Goal: Information Seeking & Learning: Learn about a topic

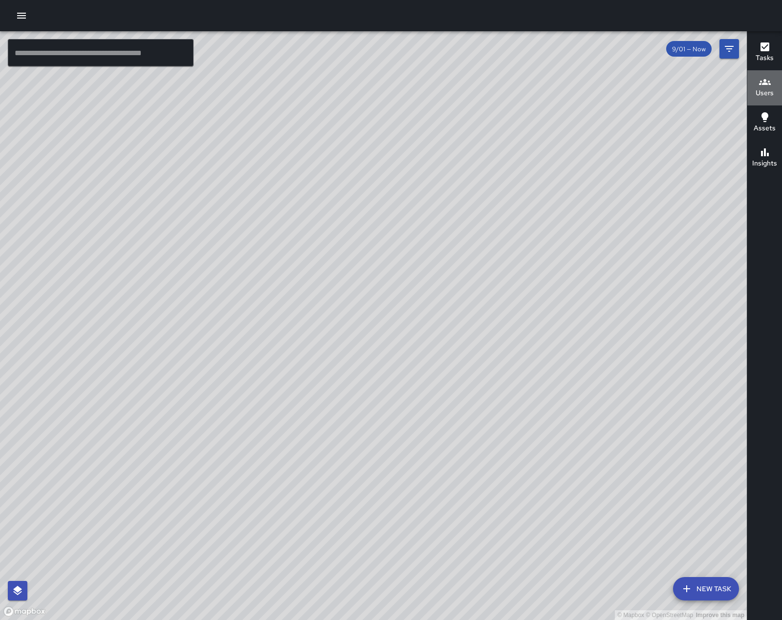
click at [760, 88] on h6 "Users" at bounding box center [764, 93] width 18 height 11
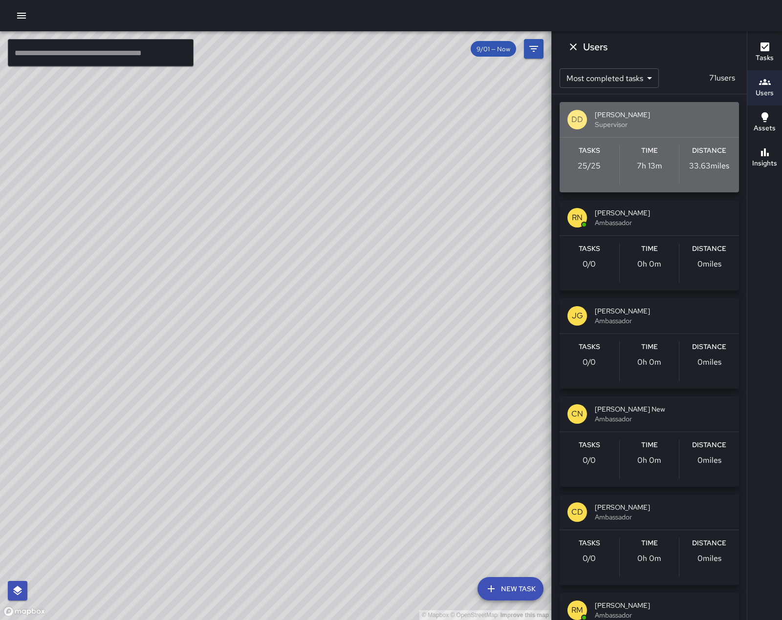
click at [650, 125] on span "Supervisor" at bounding box center [663, 125] width 136 height 10
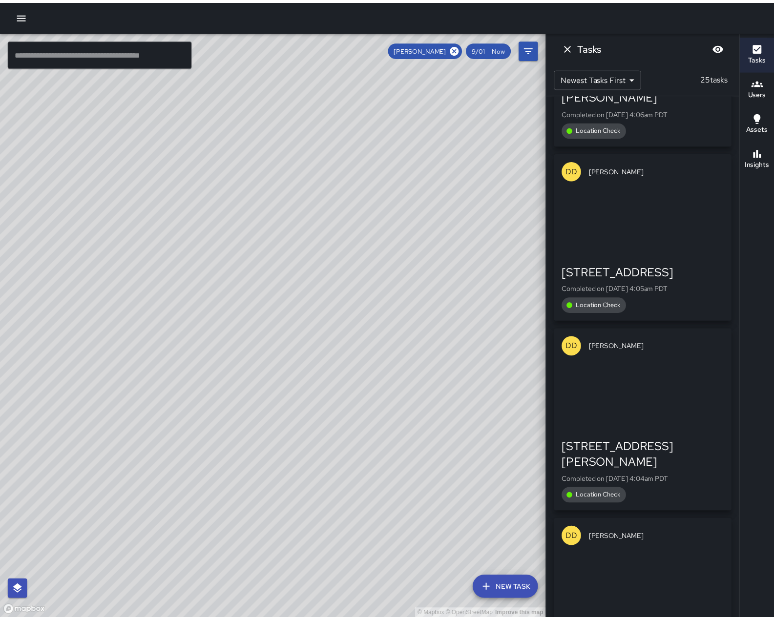
scroll to position [2640, 0]
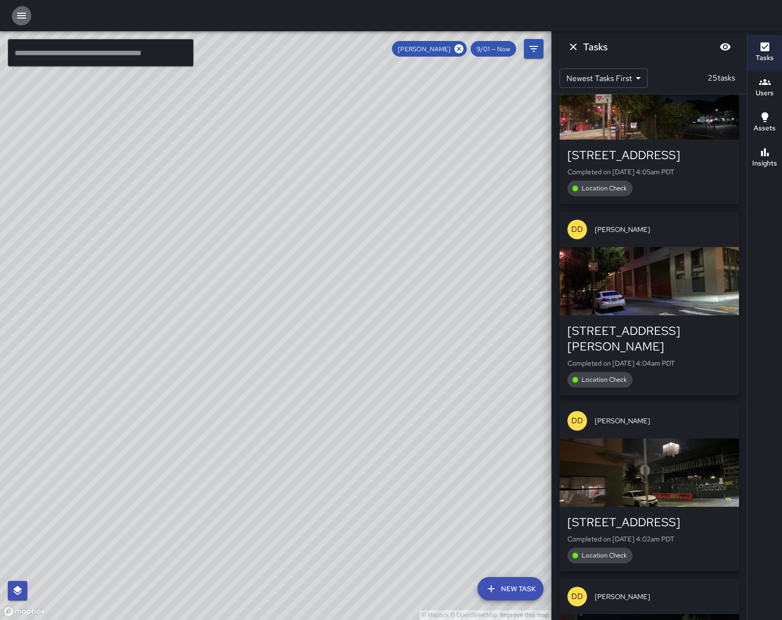
click at [26, 19] on icon "button" at bounding box center [21, 16] width 9 height 6
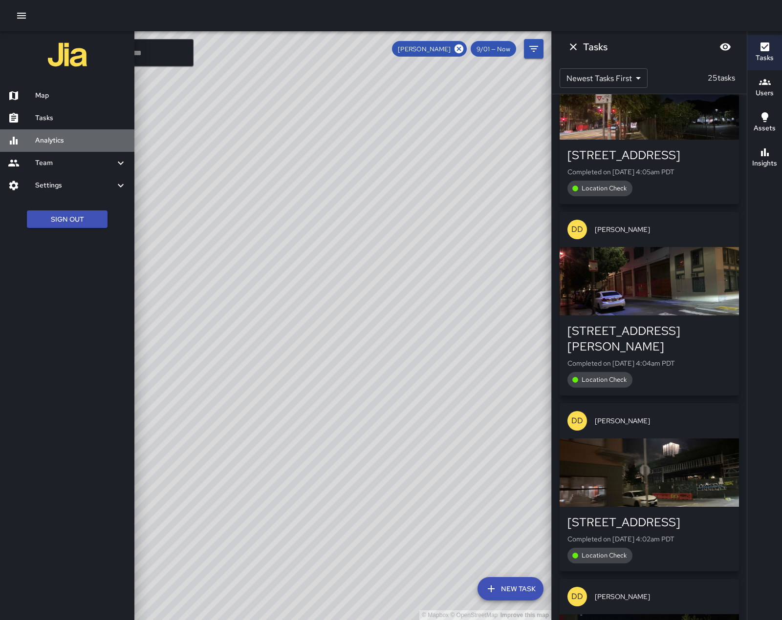
click at [47, 146] on h6 "Analytics" at bounding box center [80, 140] width 91 height 11
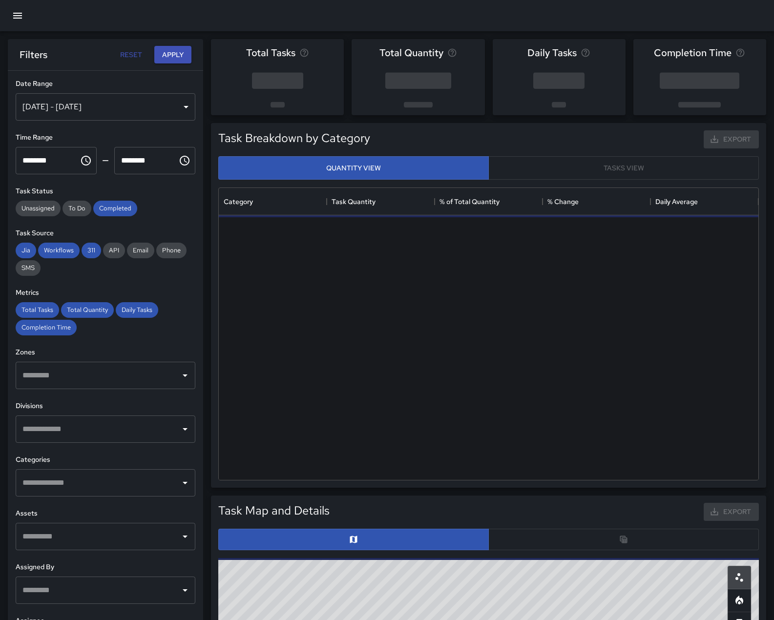
scroll to position [285, 533]
click at [183, 109] on div "[DATE] - [DATE]" at bounding box center [106, 106] width 180 height 27
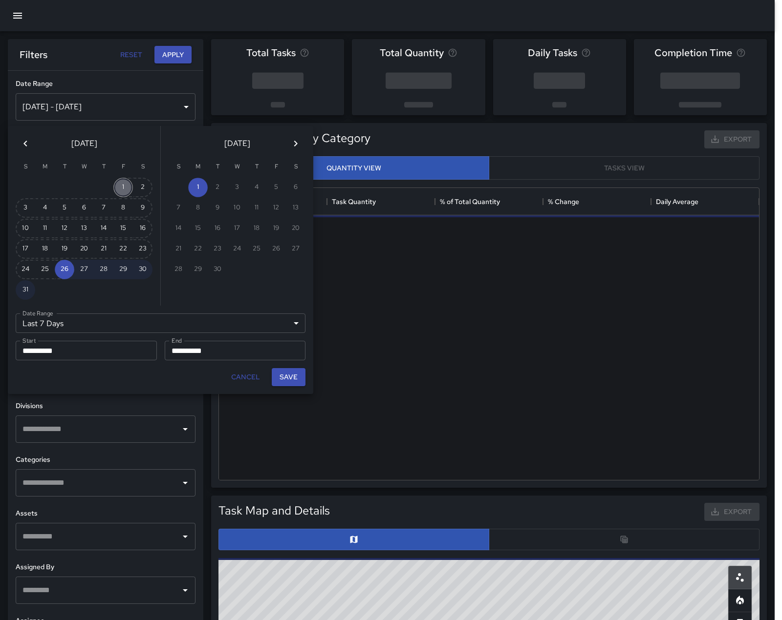
click at [122, 190] on button "1" at bounding box center [123, 188] width 20 height 20
type input "******"
type input "**********"
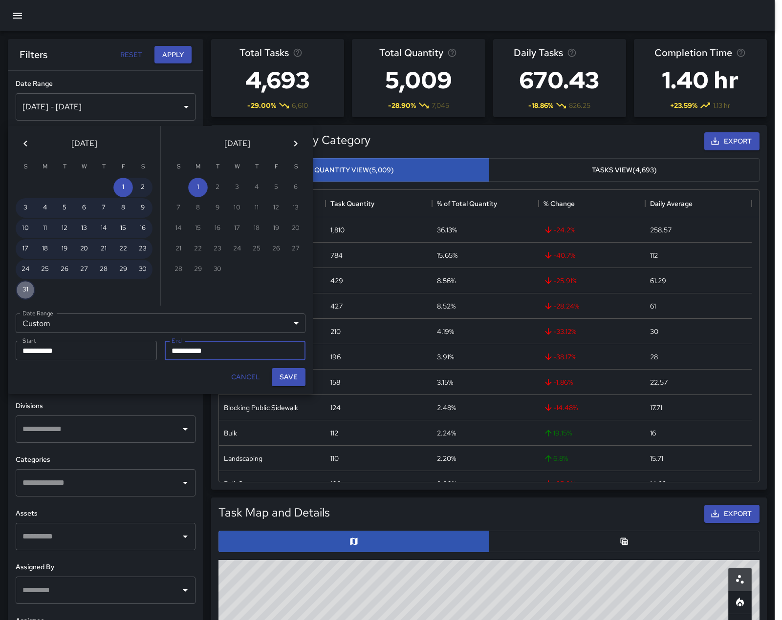
click at [24, 292] on button "31" at bounding box center [26, 290] width 20 height 20
type input "**********"
click at [298, 384] on button "Save" at bounding box center [289, 377] width 34 height 18
type input "**********"
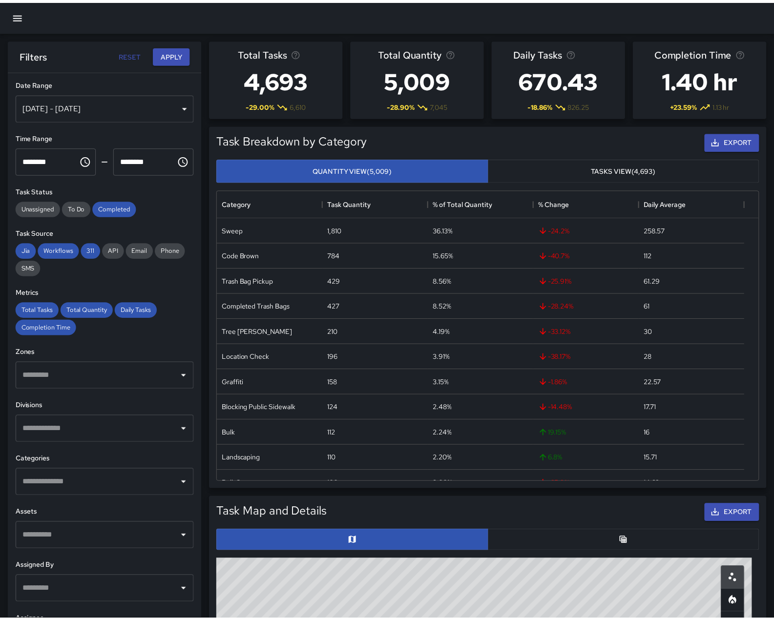
scroll to position [8, 8]
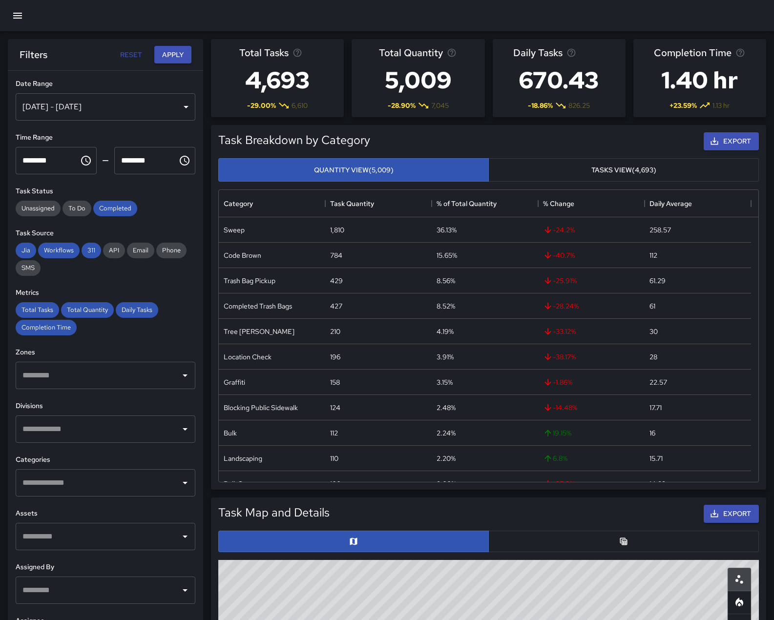
click at [77, 439] on input "text" at bounding box center [98, 429] width 156 height 19
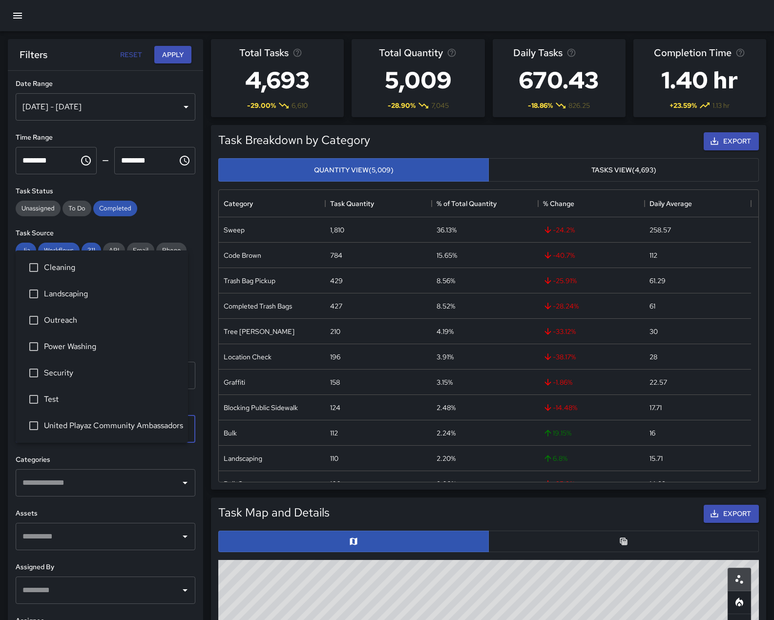
click at [50, 372] on span "Security" at bounding box center [112, 373] width 136 height 12
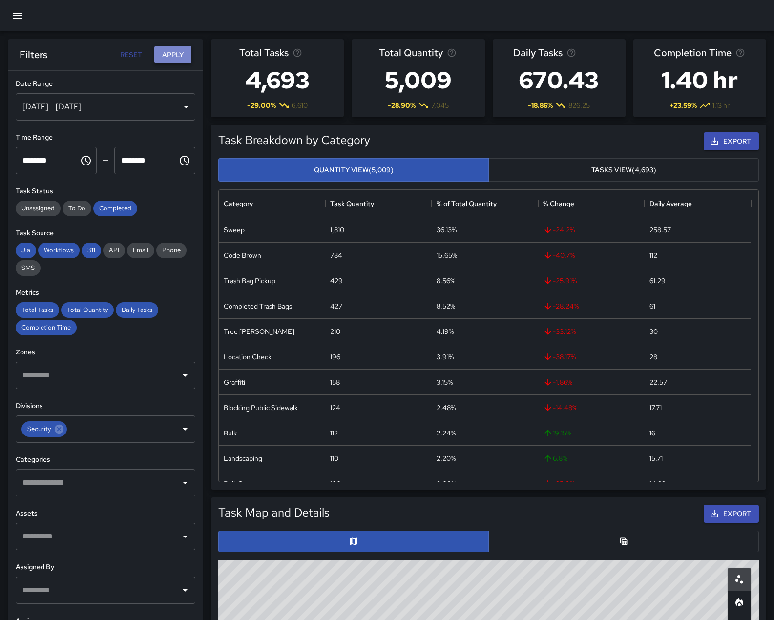
click at [167, 52] on button "Apply" at bounding box center [172, 55] width 37 height 18
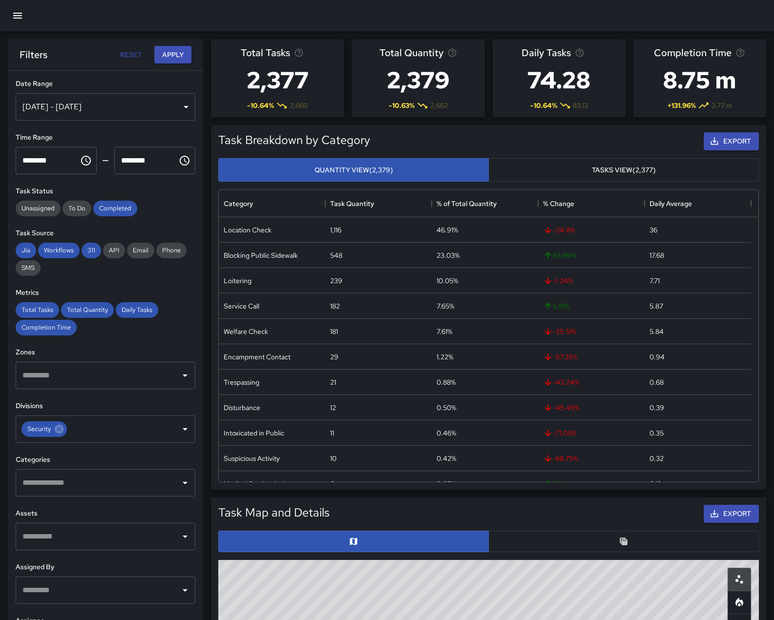
click at [595, 182] on button "Tasks View (2,377)" at bounding box center [624, 170] width 271 height 24
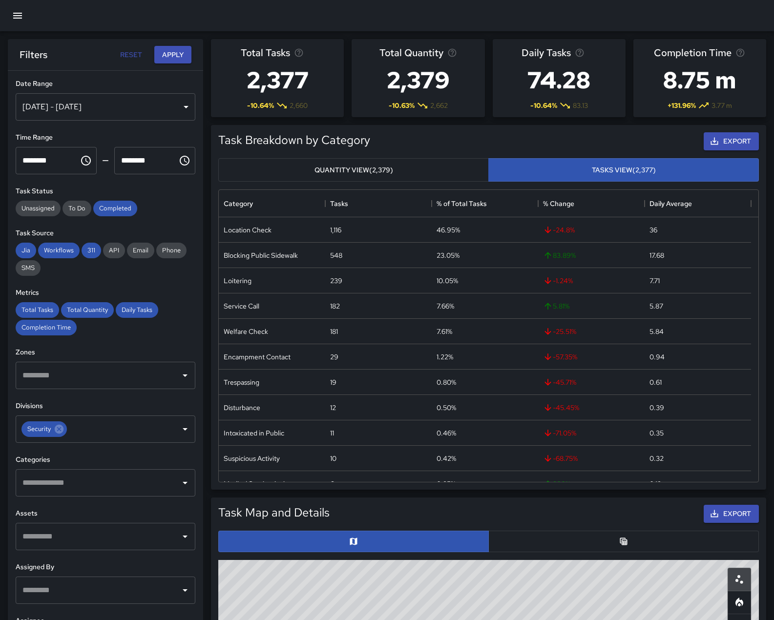
click at [393, 182] on button "Quantity View (2,379)" at bounding box center [353, 170] width 271 height 24
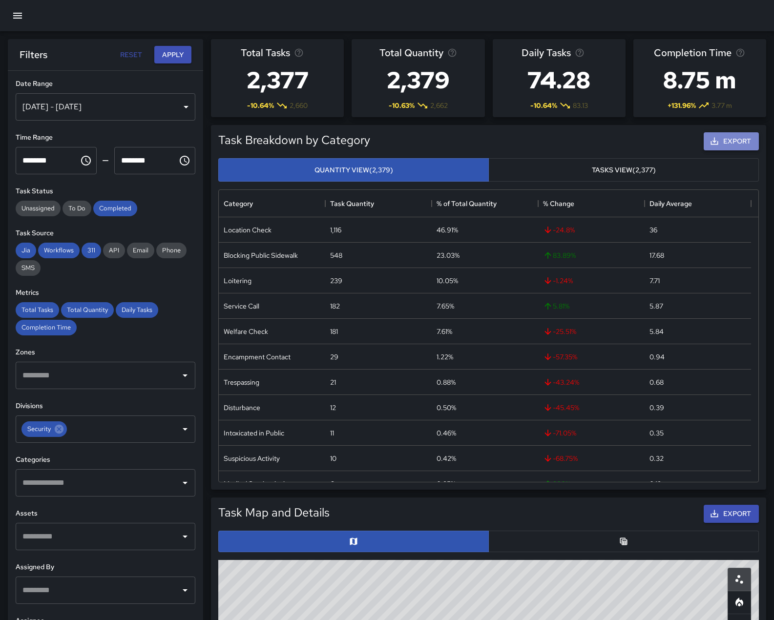
click at [716, 150] on button "Export" at bounding box center [731, 141] width 55 height 18
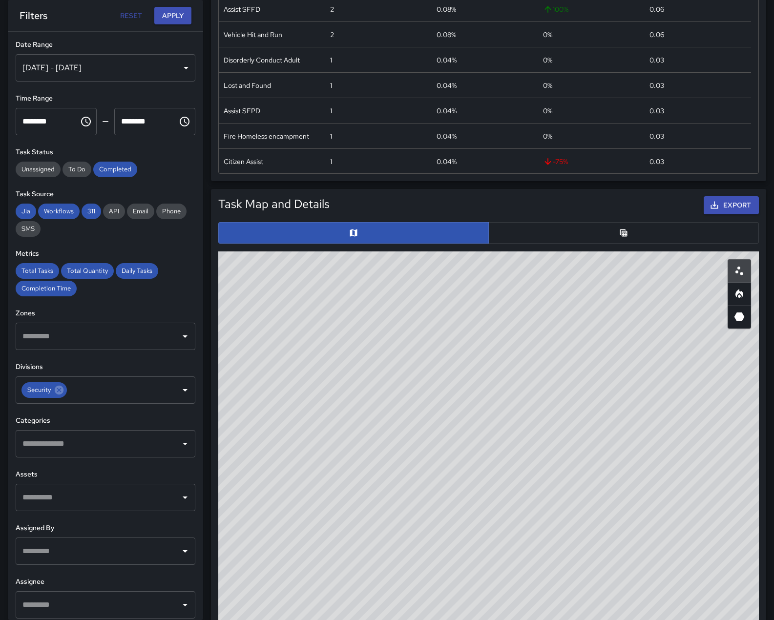
scroll to position [342, 0]
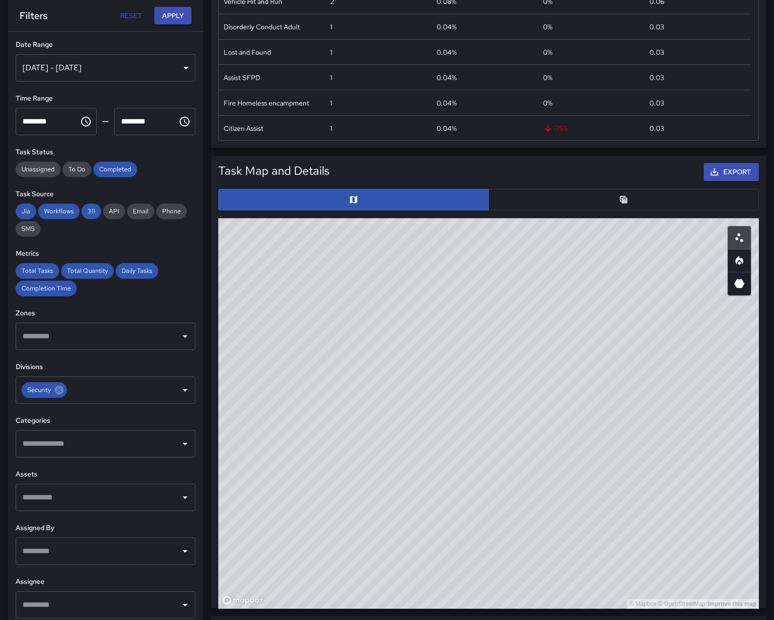
drag, startPoint x: 640, startPoint y: 473, endPoint x: 470, endPoint y: 517, distance: 174.8
click at [470, 517] on div "© Mapbox © OpenStreetMap Improve this map" at bounding box center [488, 413] width 541 height 391
click at [734, 267] on icon "Heatmap" at bounding box center [740, 261] width 12 height 12
click at [738, 288] on icon "3D Heatmap" at bounding box center [740, 283] width 10 height 9
type button "hexagonal"
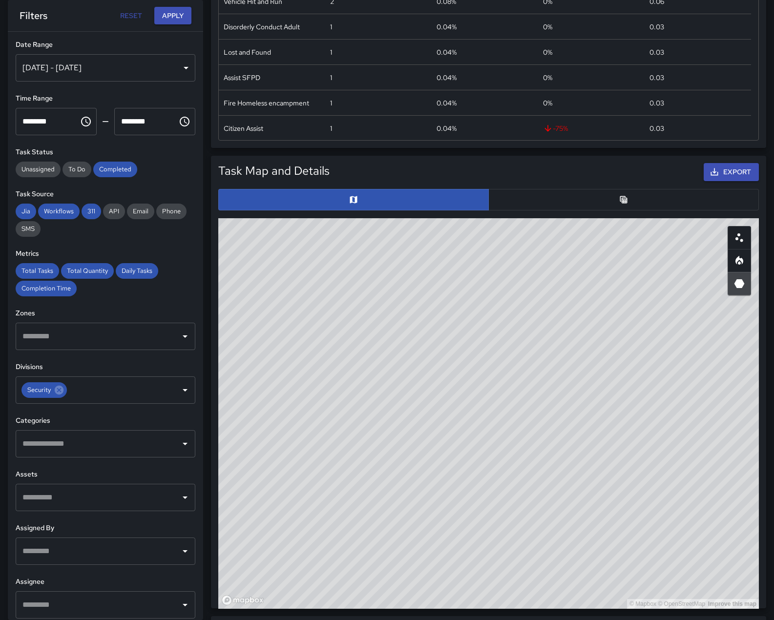
drag, startPoint x: 569, startPoint y: 510, endPoint x: 576, endPoint y: 591, distance: 81.4
click at [576, 591] on div "© Mapbox © OpenStreetMap Improve this map" at bounding box center [488, 413] width 541 height 391
drag, startPoint x: 576, startPoint y: 590, endPoint x: 530, endPoint y: 594, distance: 46.5
click at [529, 594] on div "© Mapbox © OpenStreetMap Improve this map" at bounding box center [488, 413] width 541 height 391
click at [714, 181] on button "Export" at bounding box center [731, 172] width 55 height 18
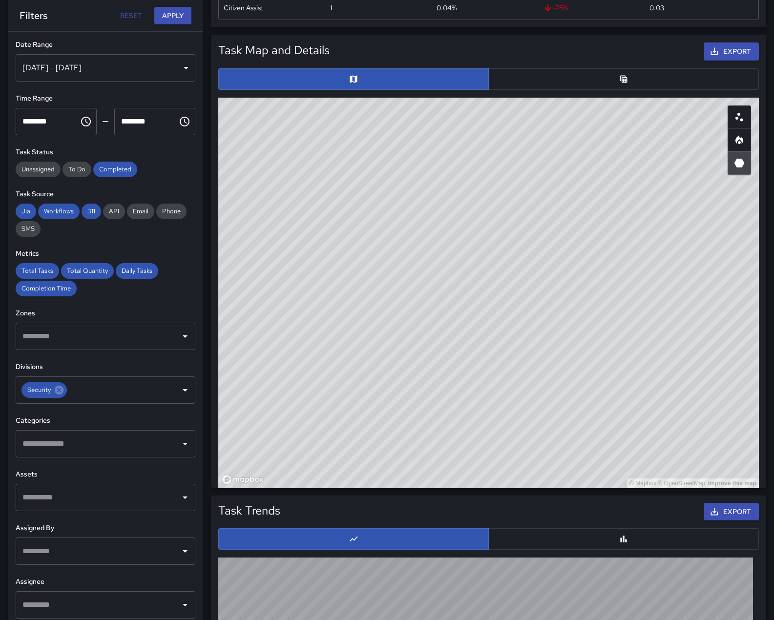
scroll to position [713, 0]
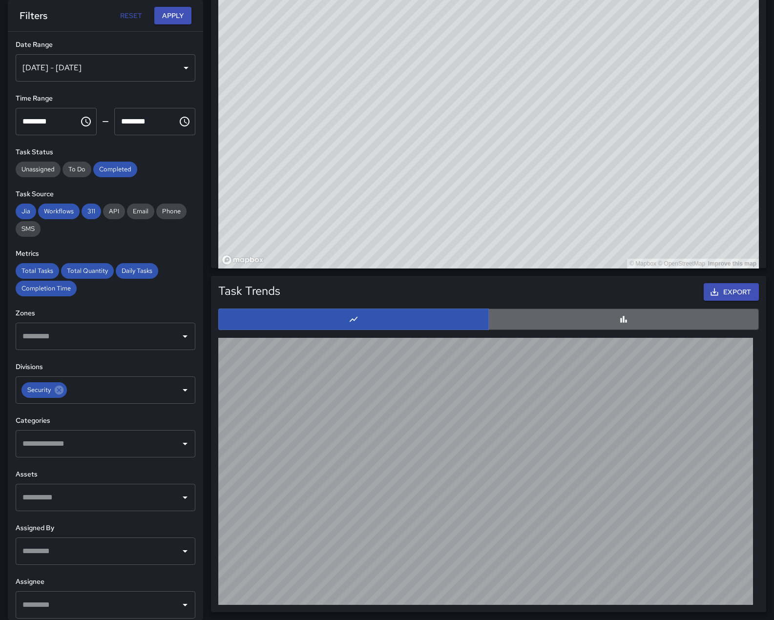
click at [661, 316] on button "button" at bounding box center [624, 319] width 271 height 21
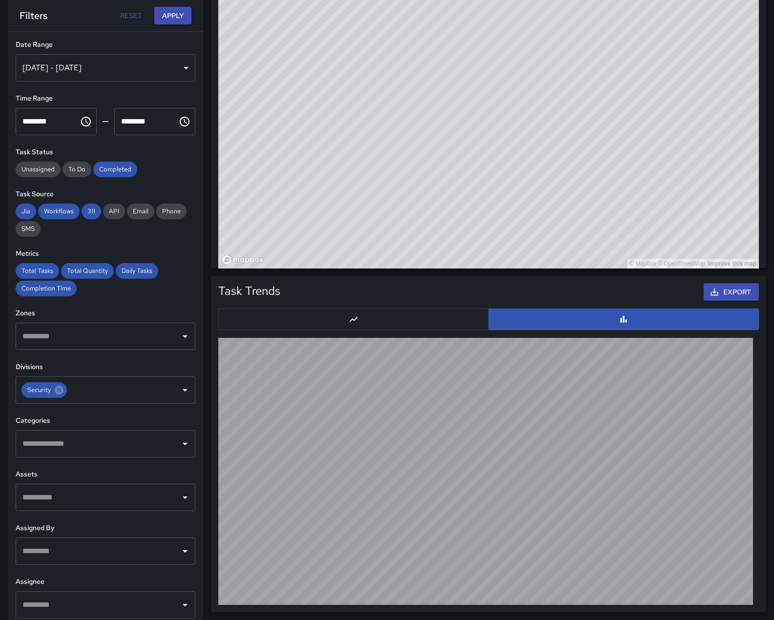
click at [179, 450] on icon "Open" at bounding box center [185, 444] width 12 height 12
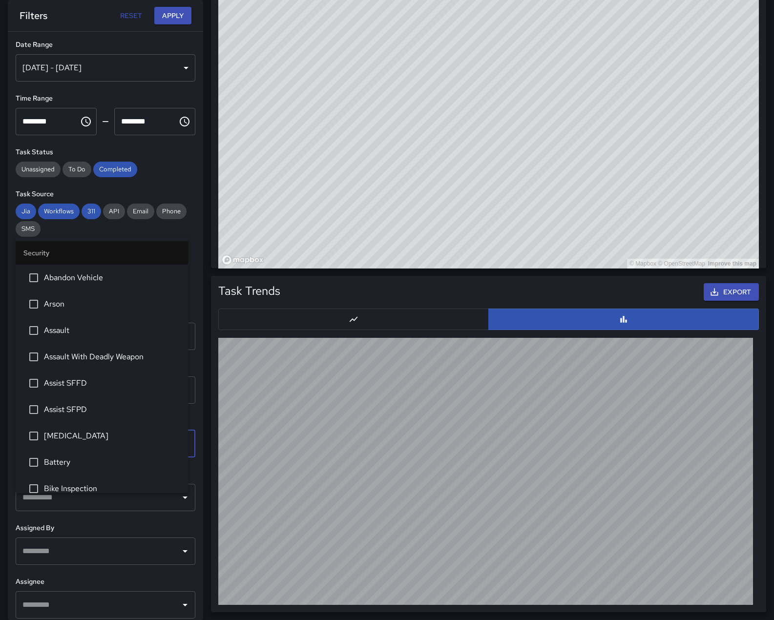
scroll to position [224, 0]
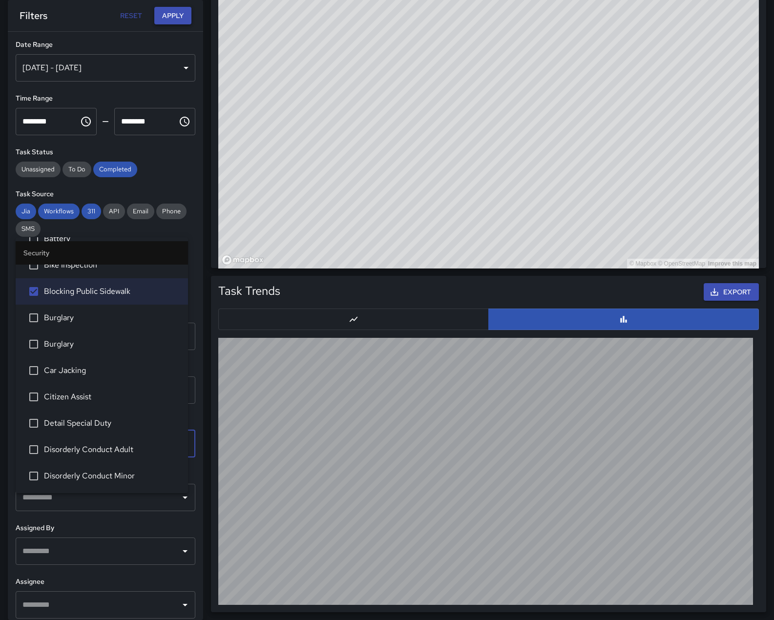
click at [172, 11] on button "Apply" at bounding box center [172, 16] width 37 height 18
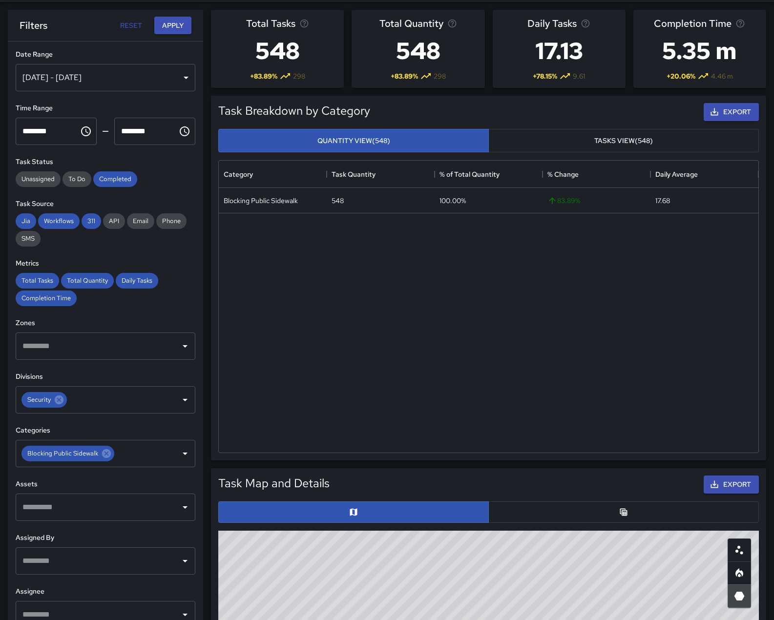
scroll to position [0, 0]
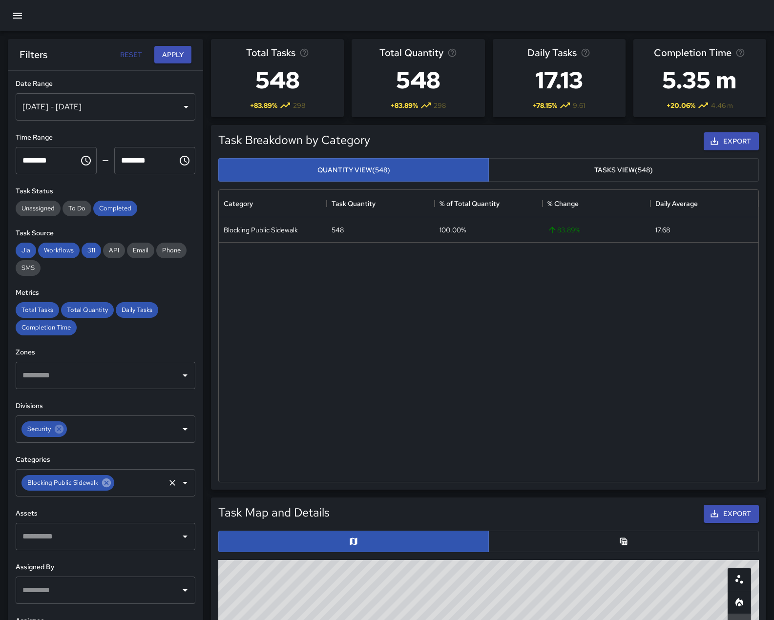
click at [111, 488] on icon at bounding box center [106, 483] width 9 height 9
click at [166, 51] on button "Apply" at bounding box center [172, 55] width 37 height 18
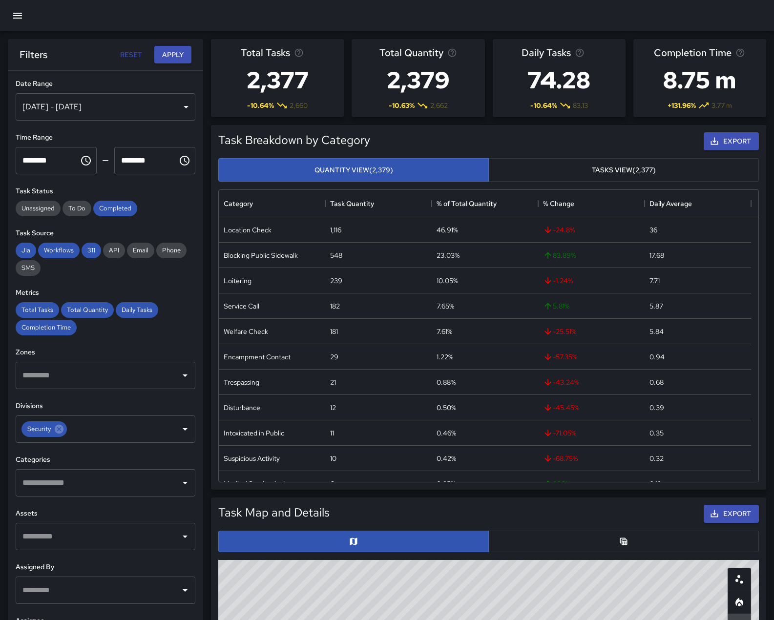
scroll to position [58, 0]
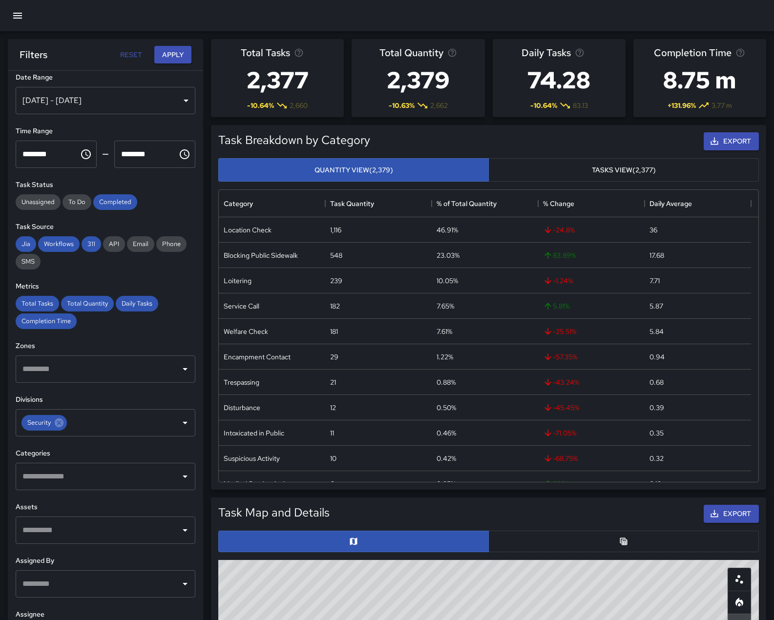
click at [179, 471] on icon "Open" at bounding box center [185, 477] width 12 height 12
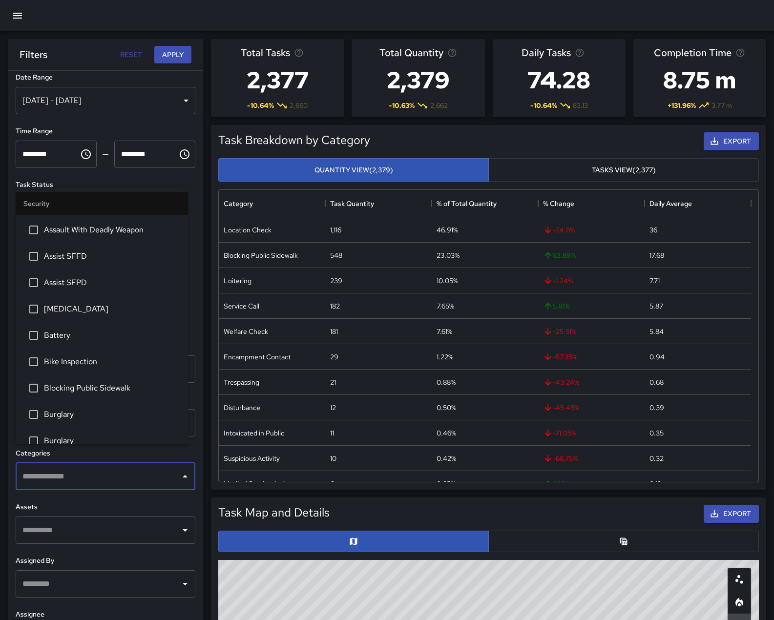
scroll to position [98, 0]
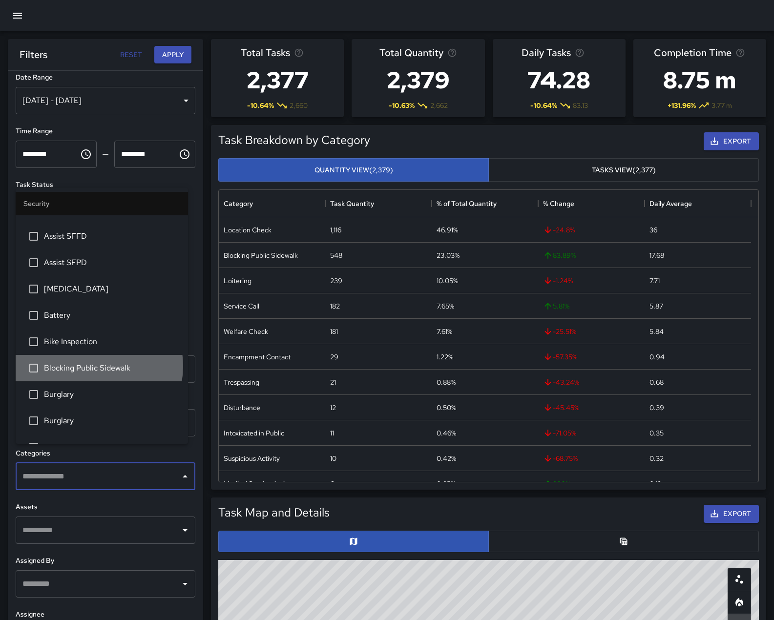
click at [94, 374] on span "Blocking Public Sidewalk" at bounding box center [112, 369] width 136 height 12
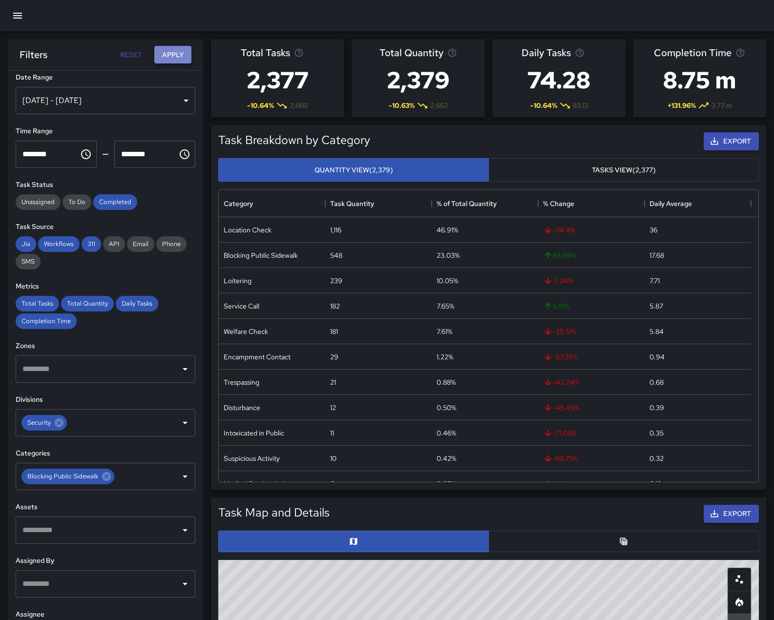
click at [173, 58] on button "Apply" at bounding box center [172, 55] width 37 height 18
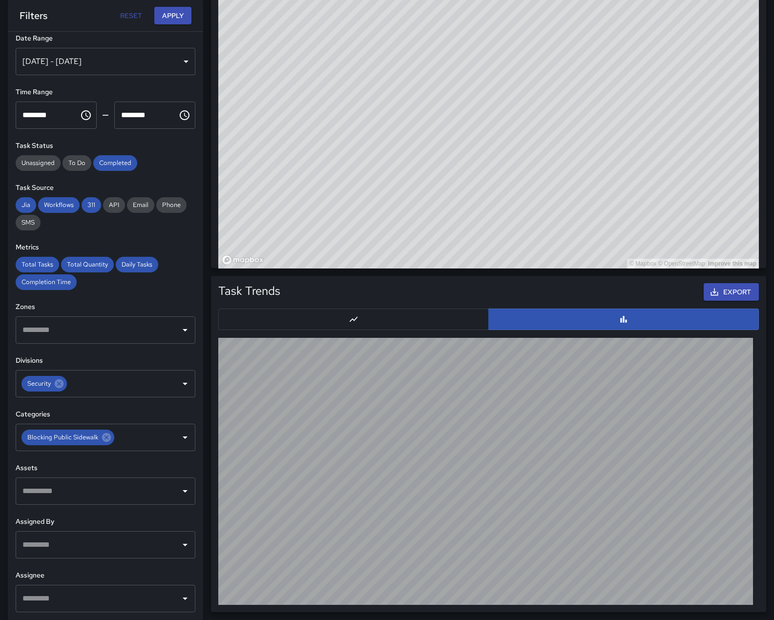
scroll to position [713, 0]
click at [309, 315] on button "button" at bounding box center [353, 319] width 271 height 21
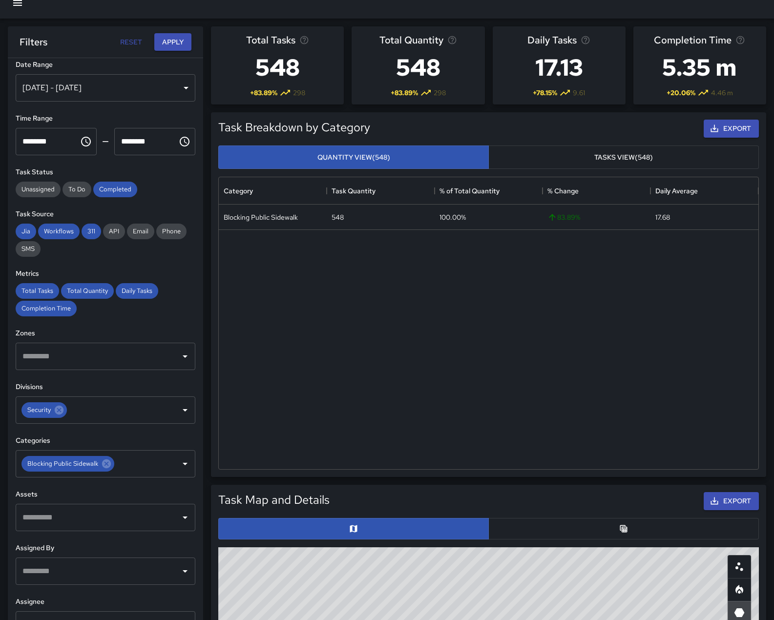
scroll to position [0, 0]
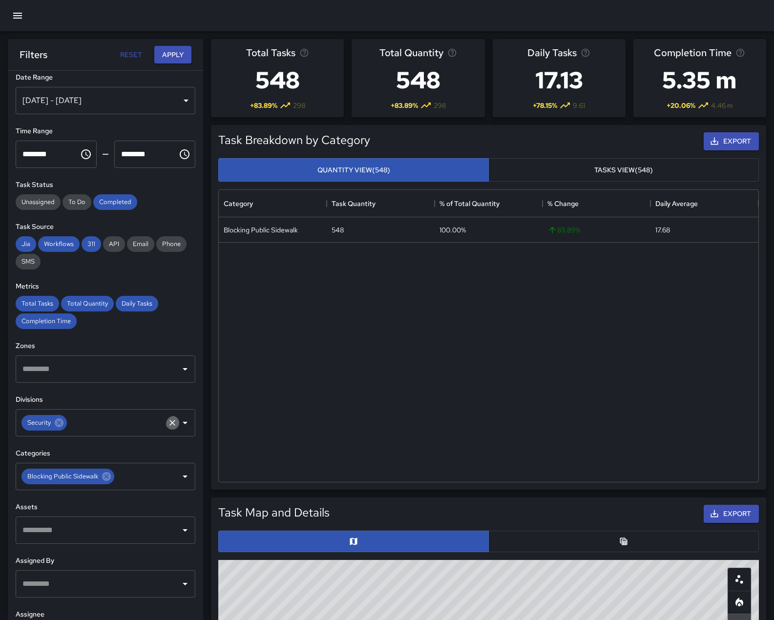
click at [168, 418] on icon "Clear" at bounding box center [173, 423] width 10 height 10
click at [174, 57] on button "Apply" at bounding box center [172, 55] width 37 height 18
click at [111, 472] on icon at bounding box center [106, 476] width 9 height 9
click at [180, 54] on button "Apply" at bounding box center [172, 55] width 37 height 18
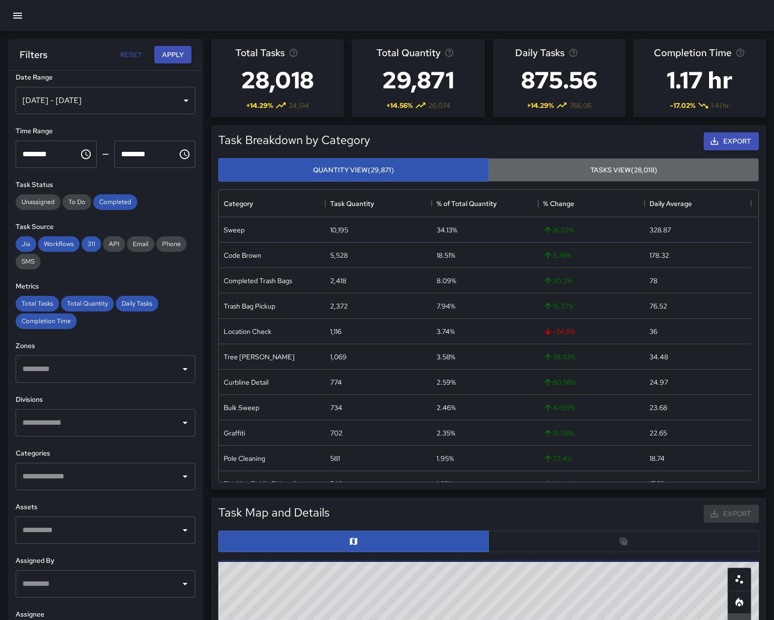
click at [682, 180] on button "Tasks View (28,018)" at bounding box center [624, 170] width 271 height 24
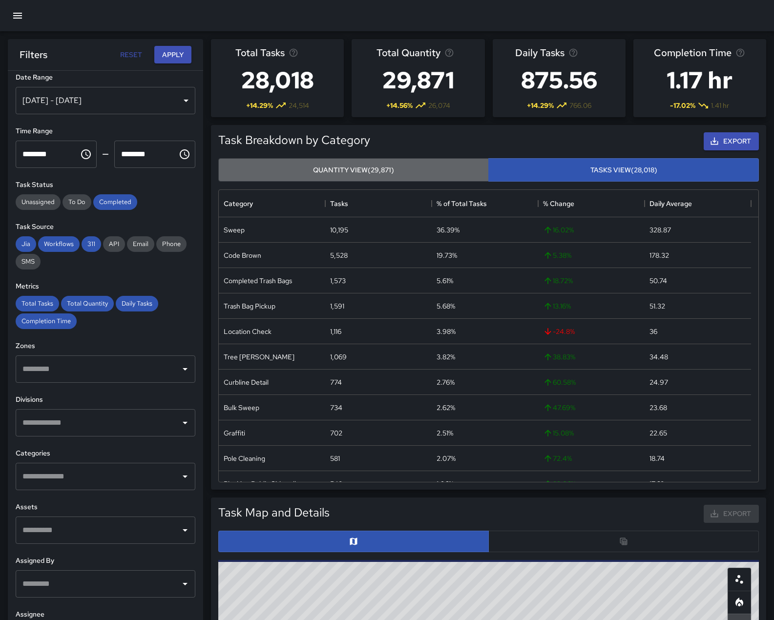
click at [444, 178] on button "Quantity View (29,871)" at bounding box center [353, 170] width 271 height 24
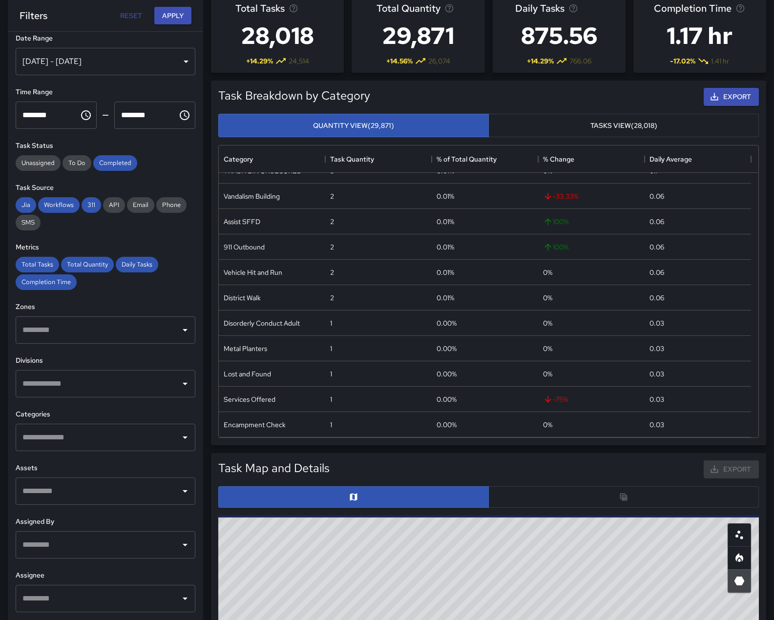
scroll to position [1361, 0]
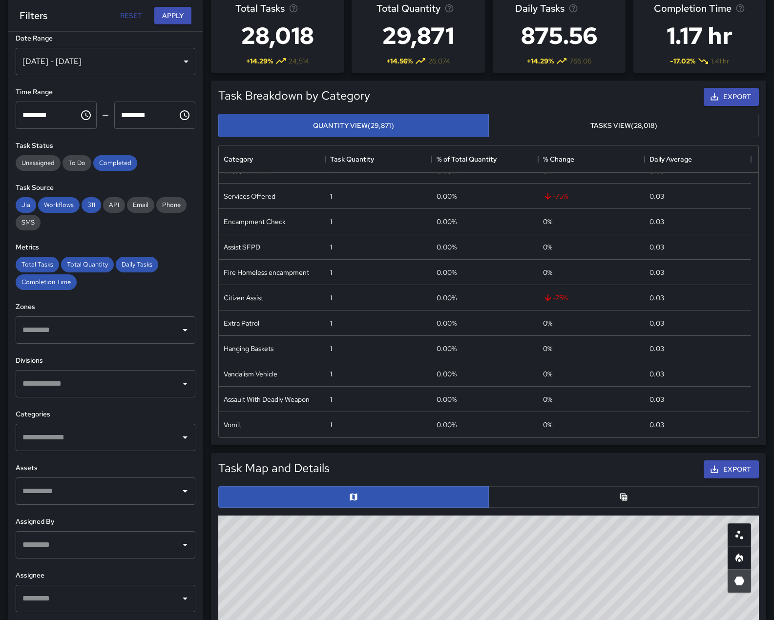
click at [135, 375] on input "text" at bounding box center [98, 384] width 156 height 19
click at [178, 10] on button "Apply" at bounding box center [172, 16] width 37 height 18
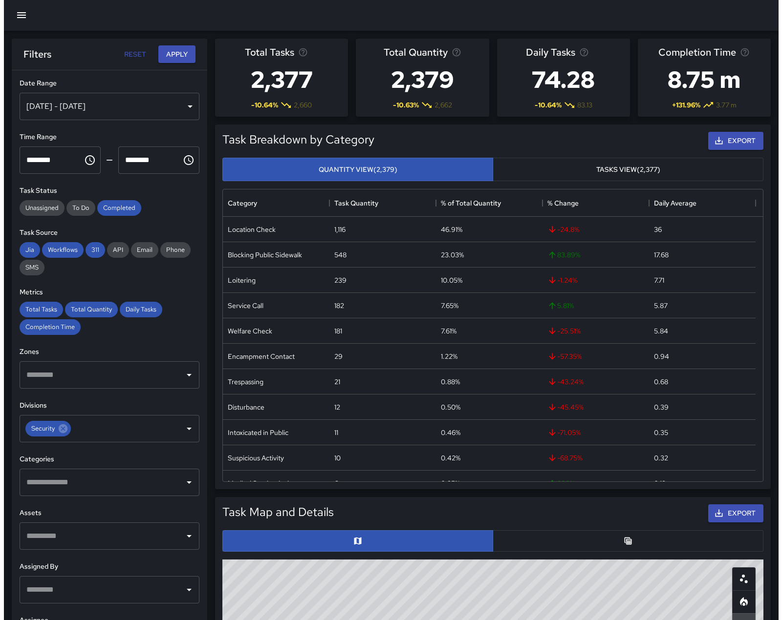
scroll to position [0, 0]
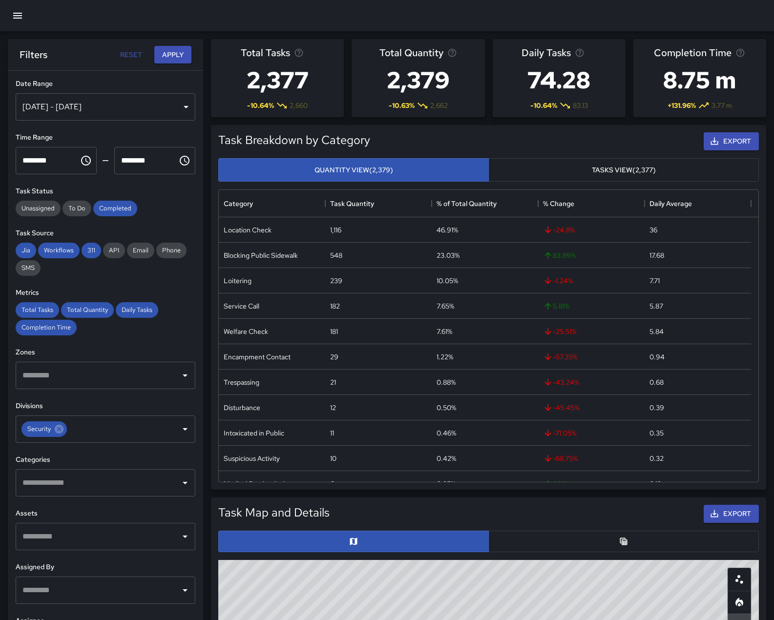
click at [14, 16] on icon "button" at bounding box center [17, 16] width 9 height 6
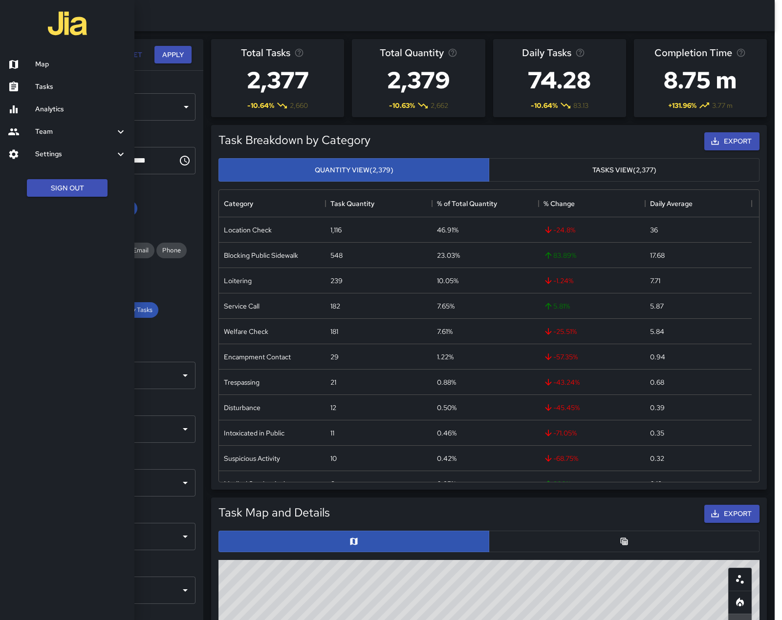
click at [53, 143] on div "Team" at bounding box center [67, 132] width 134 height 22
click at [68, 164] on h6 "Leaderboard" at bounding box center [80, 158] width 91 height 11
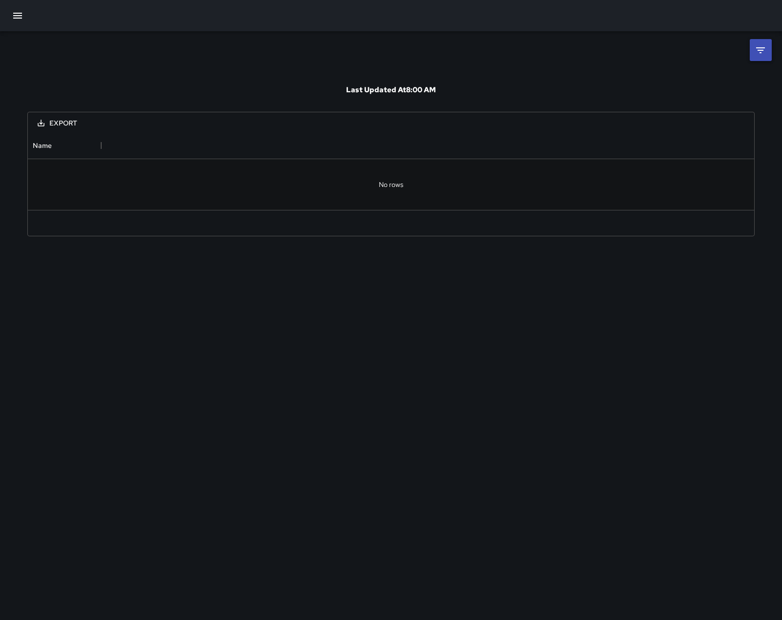
scroll to position [71, 719]
